Goal: Transaction & Acquisition: Purchase product/service

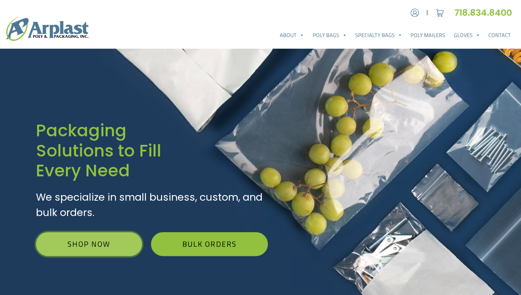
click at [91, 243] on link "Shop Now" at bounding box center [89, 244] width 106 height 24
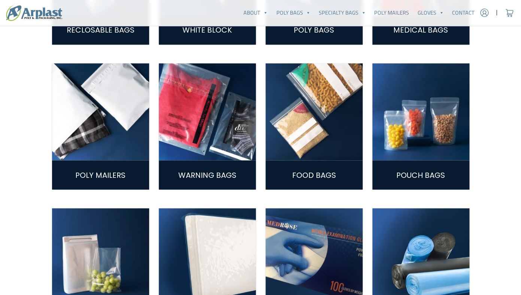
scroll to position [350, 0]
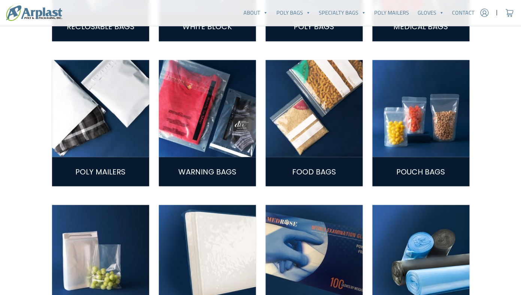
click at [105, 143] on img at bounding box center [100, 108] width 97 height 97
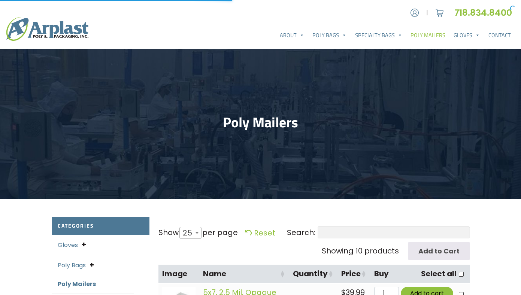
select select "25"
